Goal: Use online tool/utility: Utilize a website feature to perform a specific function

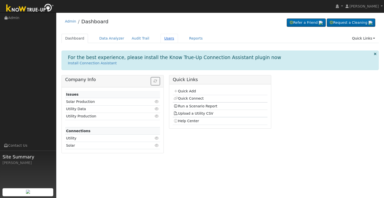
click at [161, 39] on link "Users" at bounding box center [170, 38] width 18 height 9
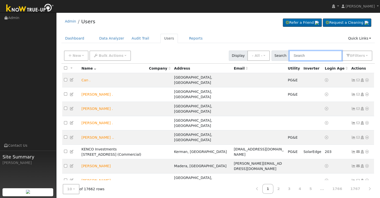
click at [310, 57] on input "text" at bounding box center [315, 56] width 53 height 10
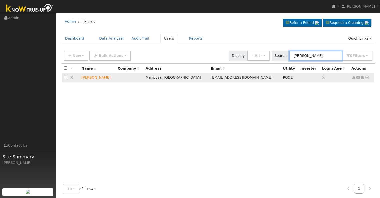
type input "kim brow"
click at [367, 77] on icon at bounding box center [367, 78] width 5 height 4
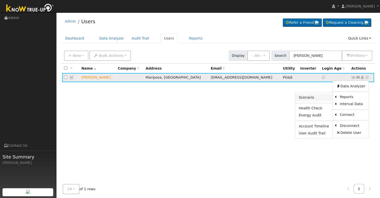
click at [315, 96] on link "Scenario" at bounding box center [314, 97] width 37 height 7
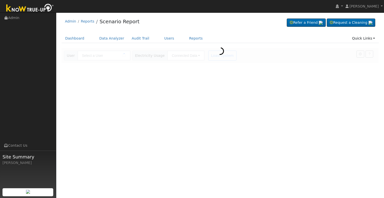
type input "[PERSON_NAME]"
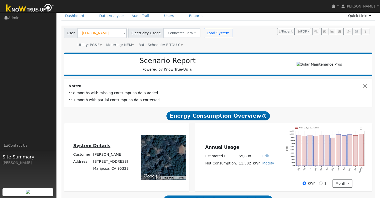
scroll to position [63, 0]
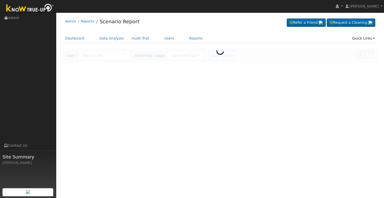
type input "[PERSON_NAME]"
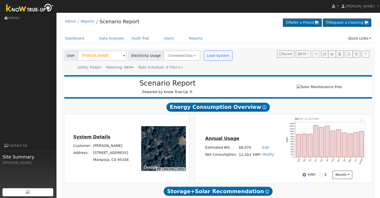
click at [263, 148] on link "Edit" at bounding box center [266, 147] width 7 height 4
type input "6833"
click at [254, 173] on div "Annual Usage Estimated Bill: $6,079 Edit Estimated Bill $ 6833 Annual Net Consu…" at bounding box center [284, 148] width 176 height 61
click at [273, 173] on div "Annual Usage Estimated Bill: $6,833 Edit Estimated Bill $ 6833 Annual Net Consu…" at bounding box center [284, 148] width 176 height 61
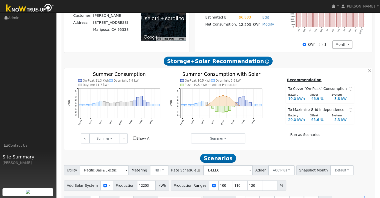
scroll to position [130, 0]
click at [165, 107] on div "On-Peak 11.3 kWh Overnight 7.9 kWh Daytime 11.7 kWh 12AM 3AM 6AM 9AM 12PM 3PM 6…" at bounding box center [116, 103] width 102 height 62
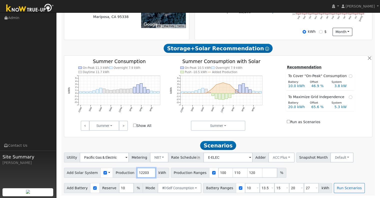
drag, startPoint x: 143, startPoint y: 172, endPoint x: 118, endPoint y: 167, distance: 26.1
click at [118, 167] on div "Add Solar System Use CSV Data Production 12203 kWh Production Ranges 100 110 12…" at bounding box center [218, 172] width 311 height 12
type input "12462"
click at [262, 135] on div at bounding box center [218, 134] width 307 height 3
click at [245, 188] on input "10" at bounding box center [252, 188] width 15 height 10
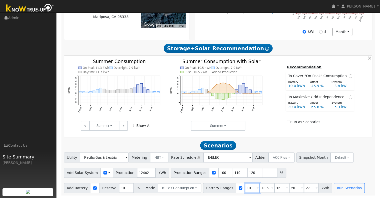
click at [245, 188] on input "10" at bounding box center [252, 188] width 15 height 10
type input "13.5"
type input "15"
type input "20"
type input "27"
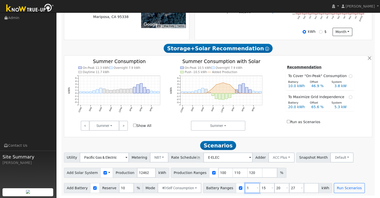
type input "15"
type input "20"
type input "27"
type input "20"
type input "27"
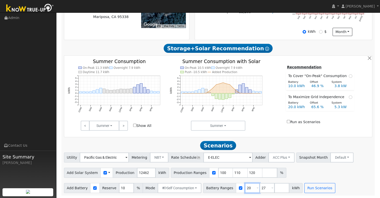
type input "20"
click at [233, 173] on input "110" at bounding box center [240, 173] width 15 height 10
type input "120"
type input "1"
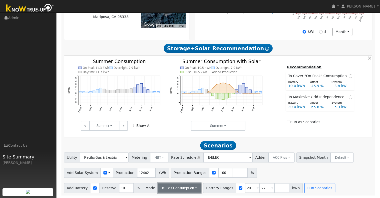
click at [192, 188] on button "Self Consumption" at bounding box center [180, 188] width 44 height 10
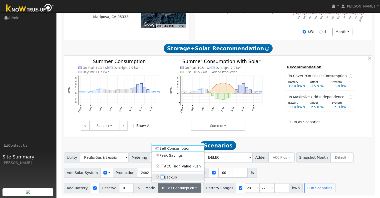
click at [162, 177] on input "Backup" at bounding box center [163, 177] width 4 height 4
checkbox input "true"
type input "20"
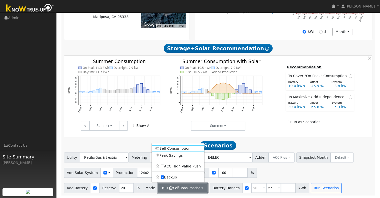
click at [198, 187] on button "+ Self Consumption" at bounding box center [183, 188] width 50 height 10
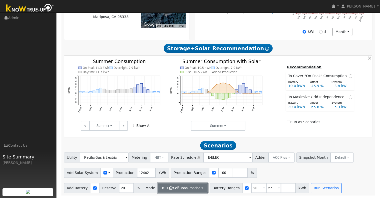
click at [169, 188] on icon "button" at bounding box center [171, 188] width 5 height 4
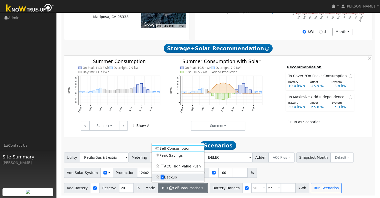
click at [162, 177] on input "Backup" at bounding box center [163, 177] width 4 height 4
checkbox input "false"
type input "10"
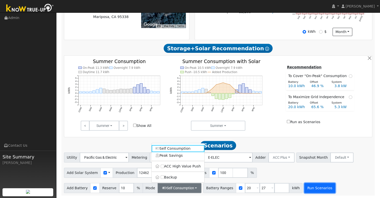
click at [309, 189] on button "Run Scenarios" at bounding box center [320, 188] width 31 height 10
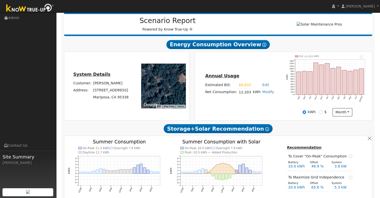
scroll to position [62, 0]
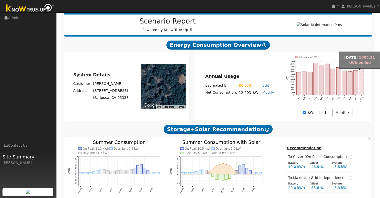
click at [362, 86] on rect "onclick=""" at bounding box center [362, 82] width 5 height 26
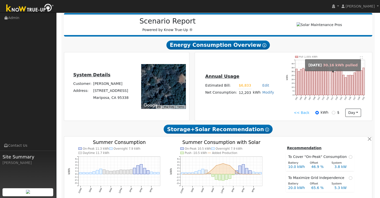
click at [331, 80] on rect "onclick=""" at bounding box center [331, 84] width 2 height 24
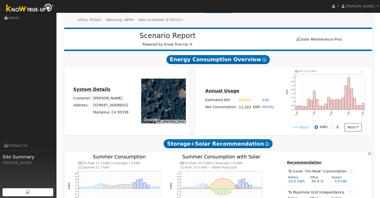
scroll to position [48, 0]
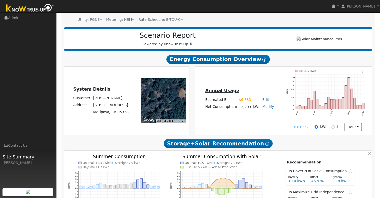
click at [300, 129] on link "<< Back" at bounding box center [301, 126] width 16 height 5
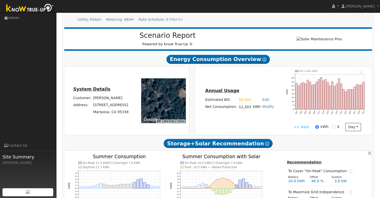
click at [300, 128] on link "<< Back" at bounding box center [302, 126] width 16 height 5
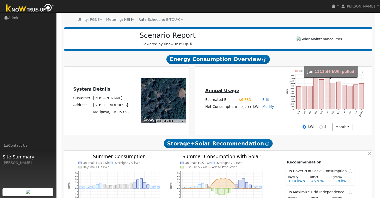
click at [327, 93] on rect "onclick=""" at bounding box center [327, 93] width 5 height 31
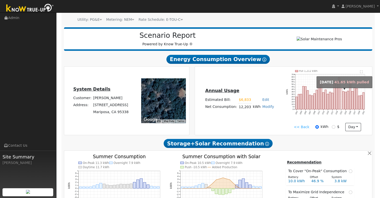
click at [342, 96] on rect "onclick=""" at bounding box center [342, 99] width 2 height 21
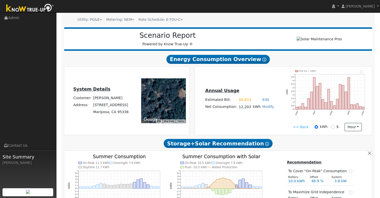
click at [299, 128] on link "<< Back" at bounding box center [301, 126] width 16 height 5
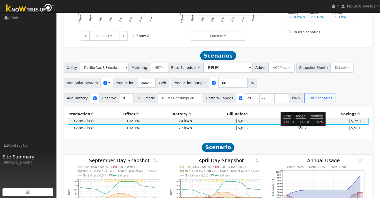
scroll to position [233, 0]
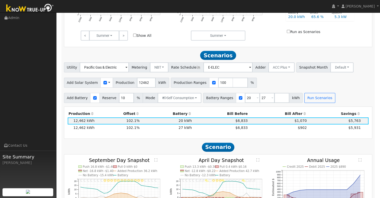
click at [213, 138] on div "Production Offset Battery Reserve Mode ACC Push Incentive Bill Before Bill Afte…" at bounding box center [218, 123] width 308 height 32
click at [202, 124] on td "$6,833" at bounding box center [221, 120] width 56 height 7
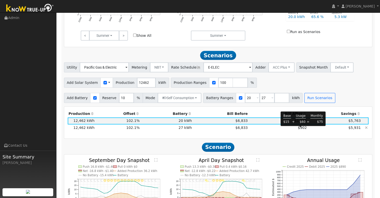
click at [304, 130] on span "$902" at bounding box center [302, 128] width 9 height 4
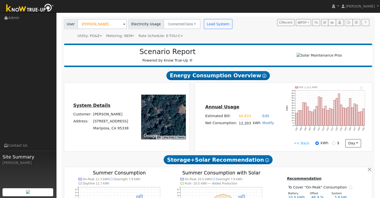
scroll to position [0, 0]
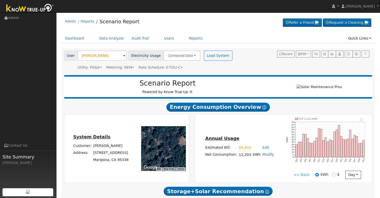
click at [299, 177] on link "<< Back" at bounding box center [302, 174] width 16 height 5
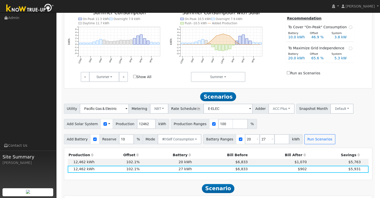
scroll to position [192, 0]
click at [233, 128] on input "number" at bounding box center [240, 124] width 15 height 10
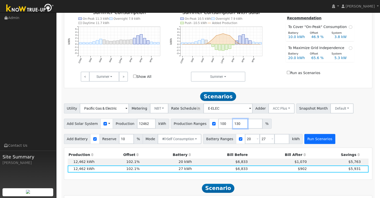
type input "130"
click at [310, 142] on button "Run Scenarios" at bounding box center [320, 139] width 31 height 10
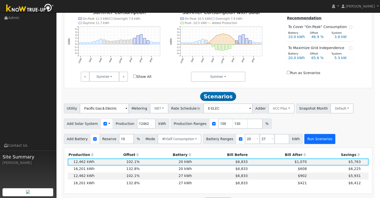
scroll to position [270, 0]
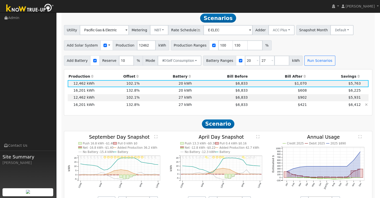
click at [148, 107] on td "27 kWh" at bounding box center [167, 104] width 52 height 7
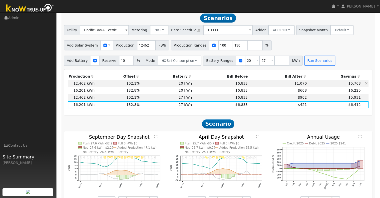
click at [209, 86] on td "$6,833" at bounding box center [221, 83] width 56 height 7
